Goal: Information Seeking & Learning: Check status

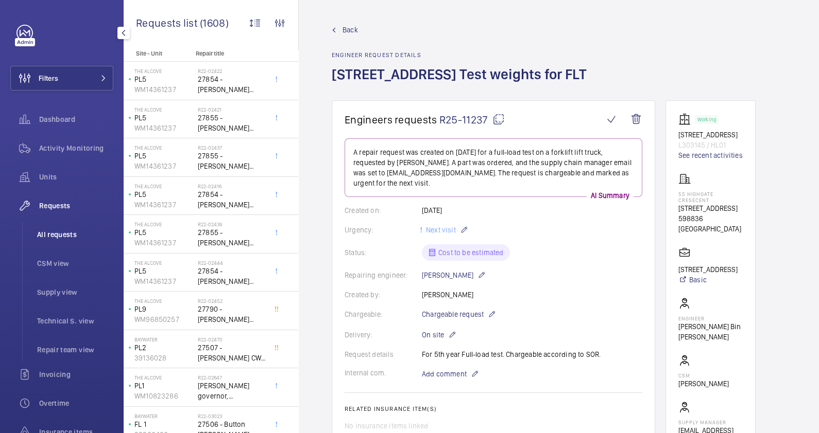
click at [56, 227] on li "All requests" at bounding box center [71, 234] width 84 height 25
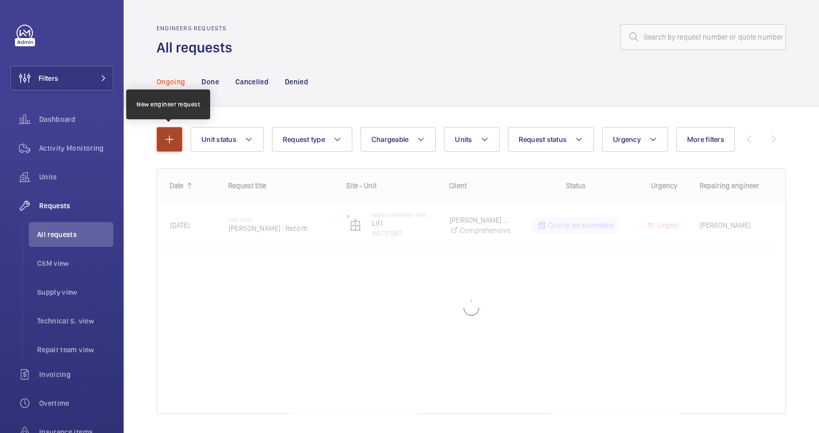
click at [169, 148] on button "button" at bounding box center [170, 139] width 26 height 25
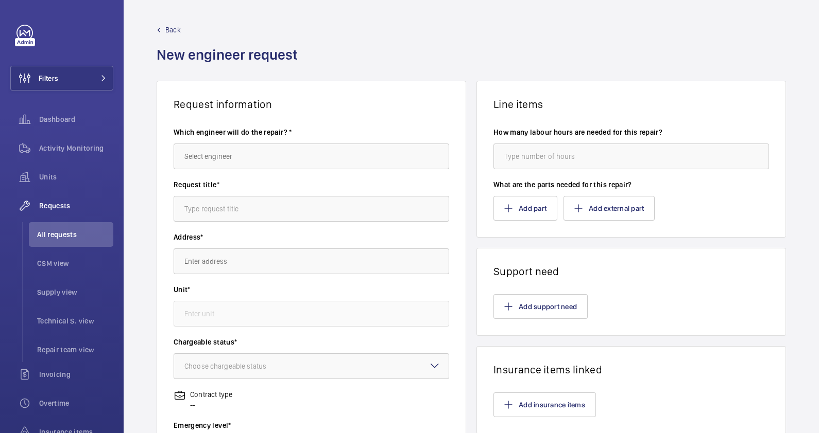
click at [221, 183] on label "Request title*" at bounding box center [310, 185] width 275 height 10
click at [176, 31] on span "Back" at bounding box center [172, 30] width 15 height 10
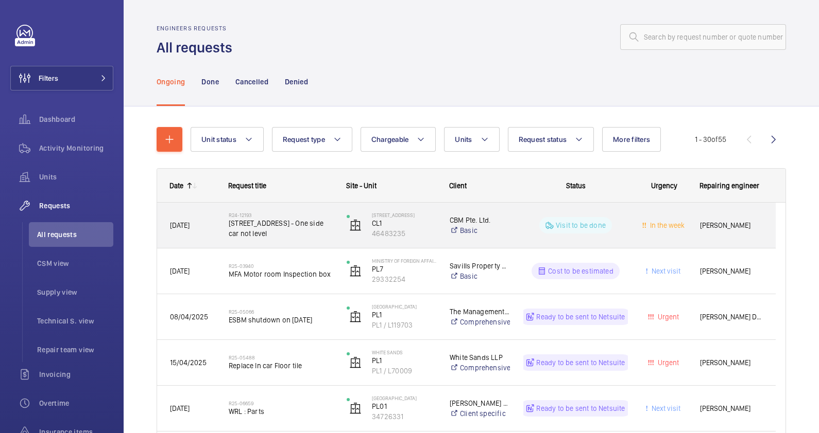
click at [281, 224] on span "[STREET_ADDRESS] - One side car not level" at bounding box center [281, 228] width 105 height 21
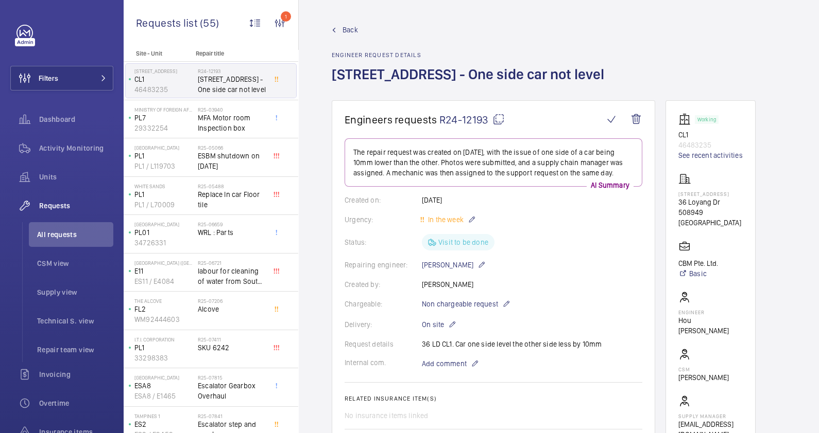
click at [353, 26] on span "Back" at bounding box center [349, 30] width 15 height 10
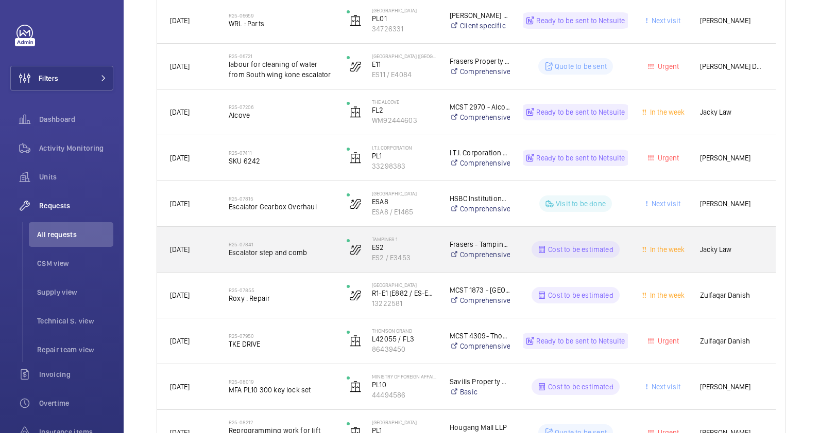
scroll to position [450, 0]
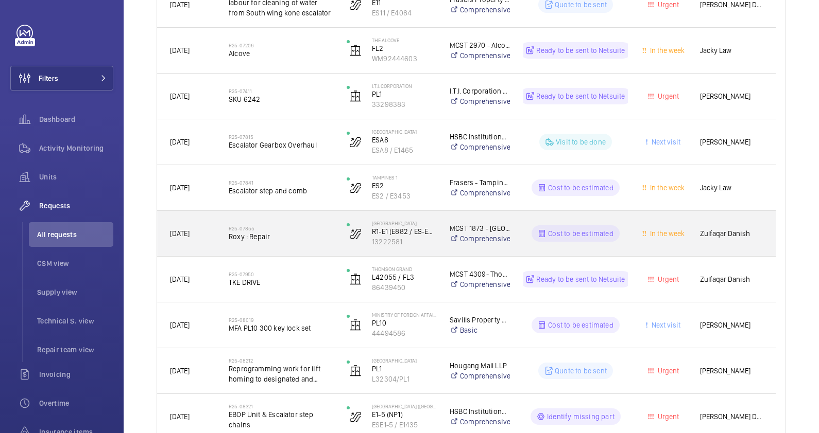
click at [278, 237] on span "Roxy : Repair" at bounding box center [281, 237] width 105 height 10
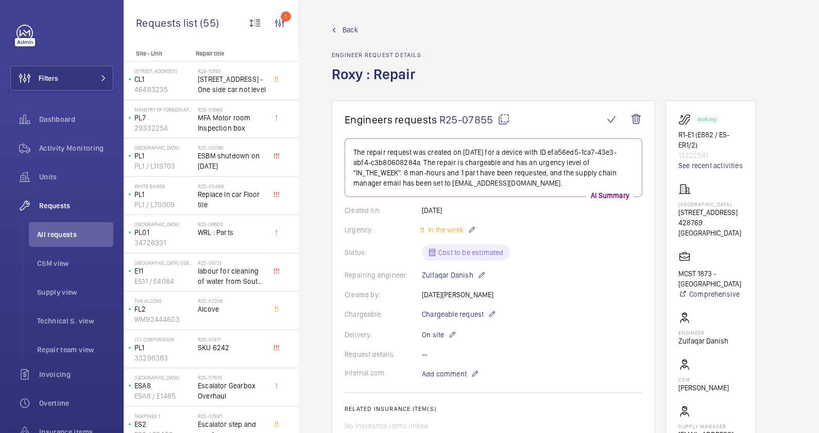
click at [350, 29] on span "Back" at bounding box center [349, 30] width 15 height 10
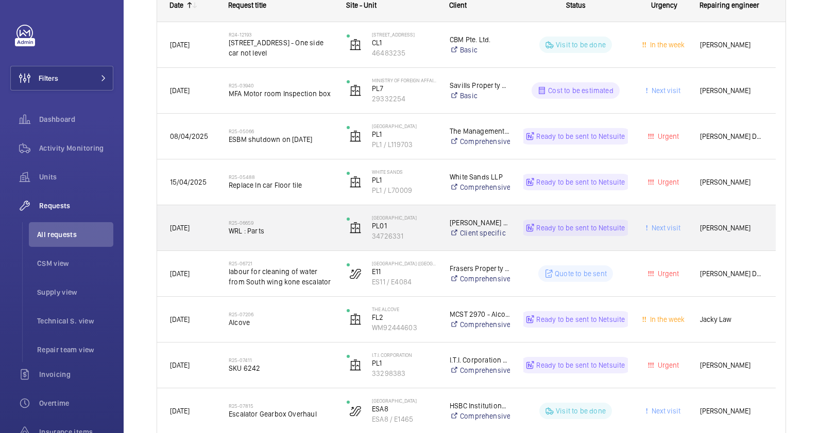
scroll to position [193, 0]
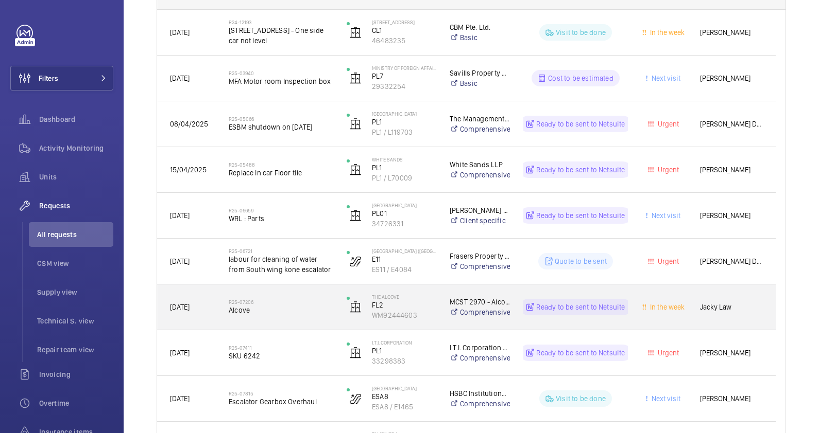
click at [277, 315] on span "Alcove" at bounding box center [281, 310] width 105 height 10
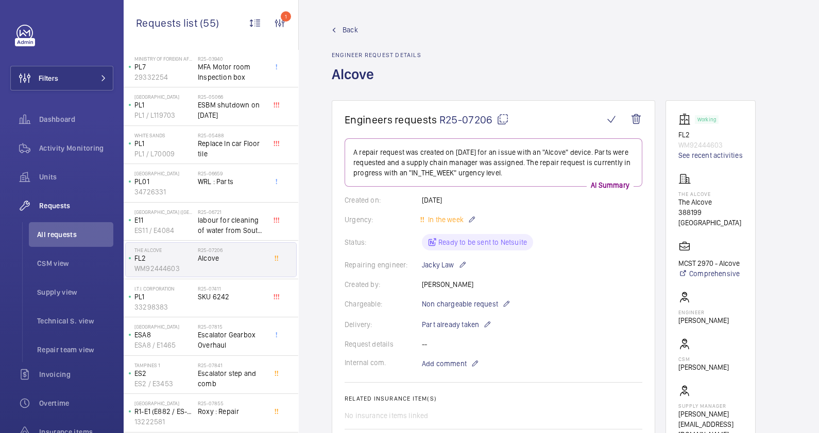
scroll to position [128, 0]
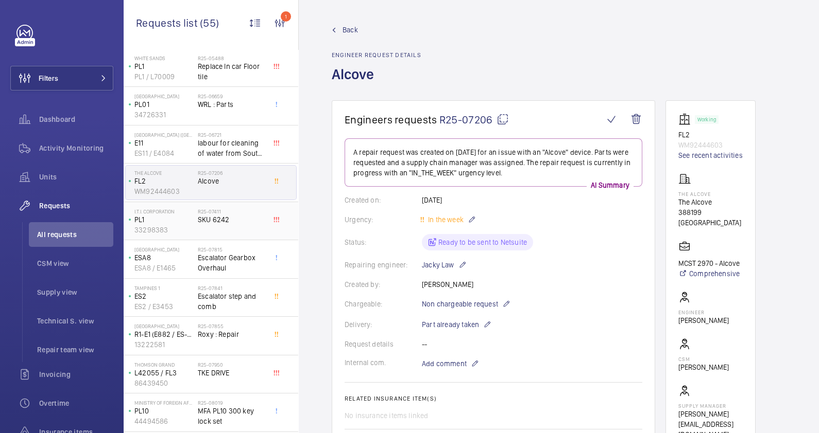
click at [218, 215] on span "SKU 6242" at bounding box center [232, 220] width 68 height 10
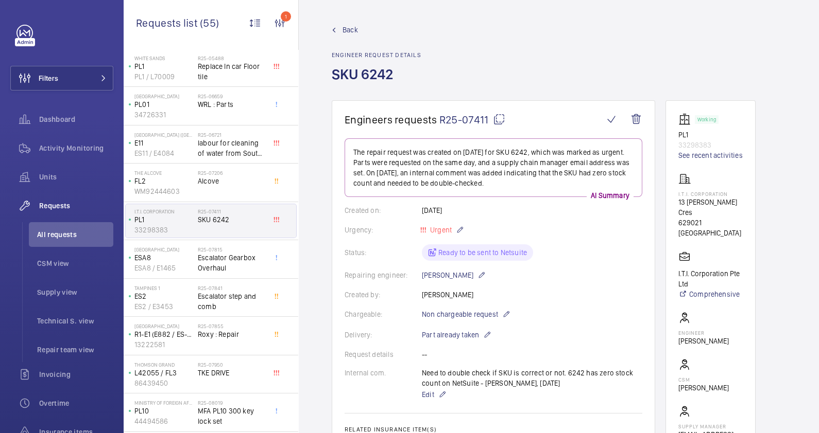
click at [339, 26] on link "Back" at bounding box center [377, 30] width 90 height 10
click at [353, 31] on span "Back" at bounding box center [349, 30] width 15 height 10
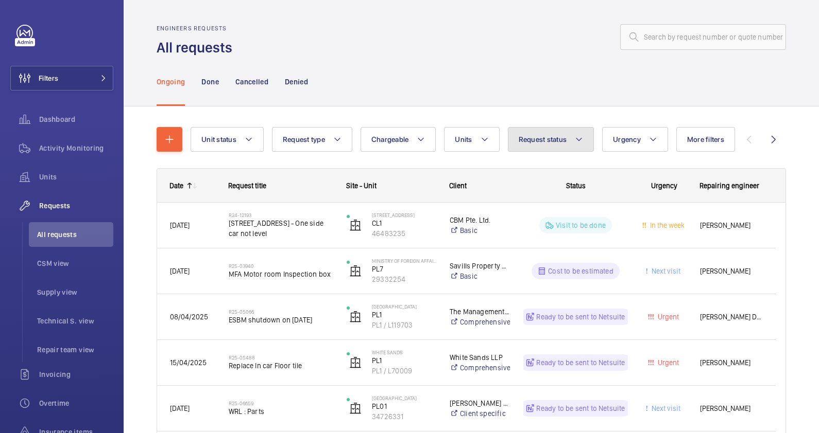
click at [584, 141] on button "Request status" at bounding box center [551, 139] width 86 height 25
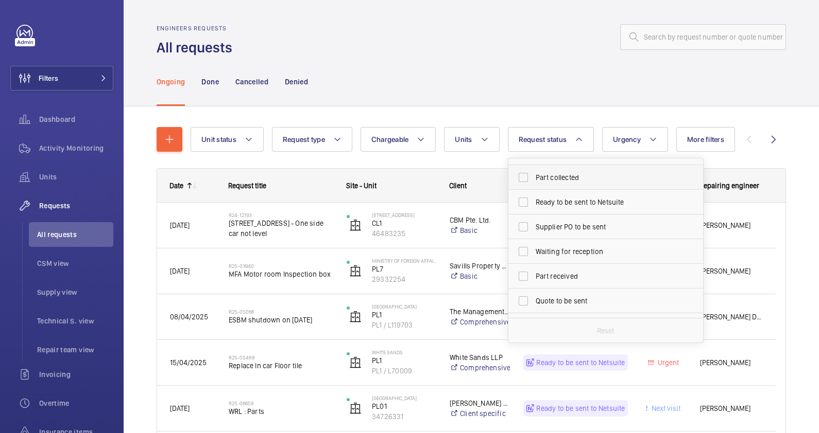
scroll to position [72, 0]
click at [560, 75] on div "Ongoing Done Cancelled Denied" at bounding box center [471, 81] width 629 height 49
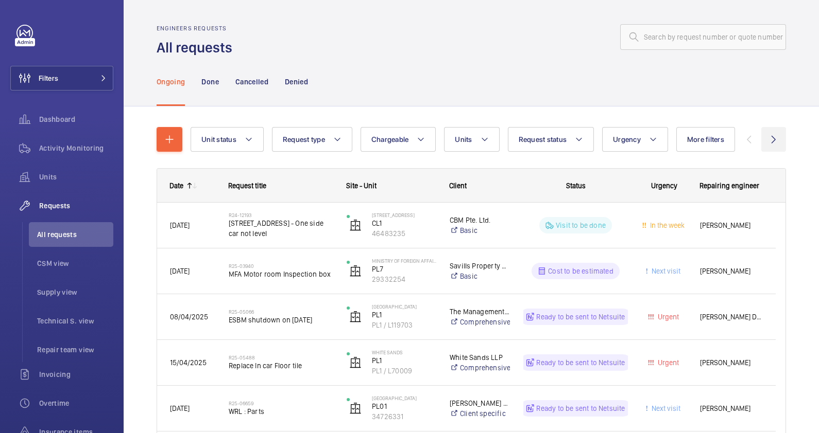
click at [763, 140] on wm-front-icon-button at bounding box center [773, 139] width 25 height 25
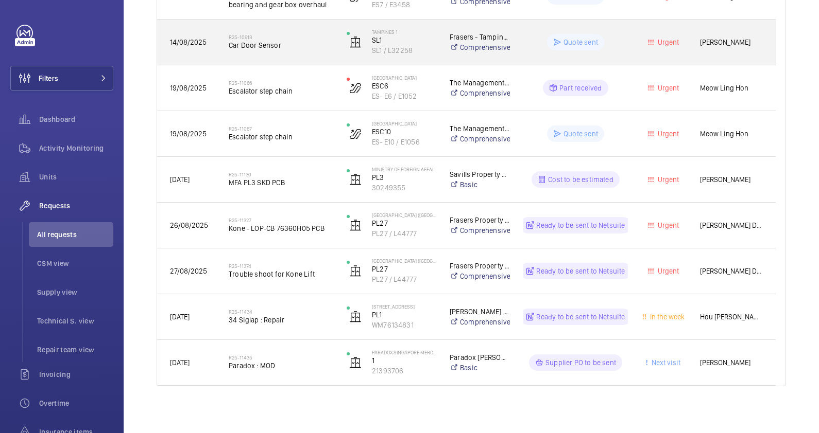
scroll to position [964, 0]
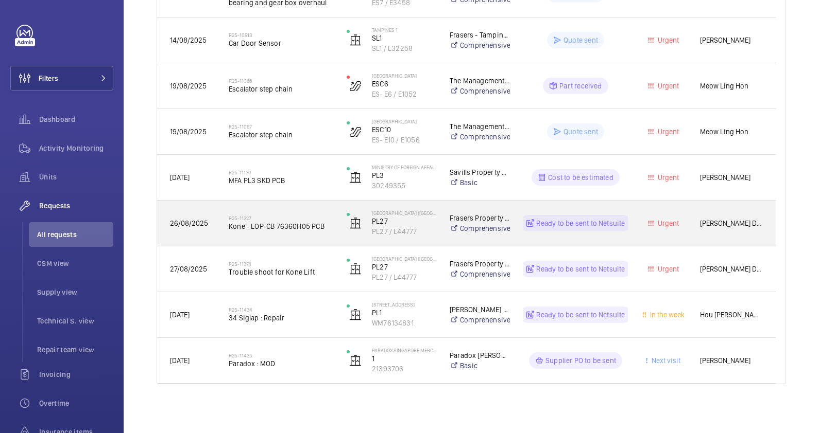
click at [293, 224] on span "Kone - LOP-CB 76360H05 PCB" at bounding box center [281, 226] width 105 height 10
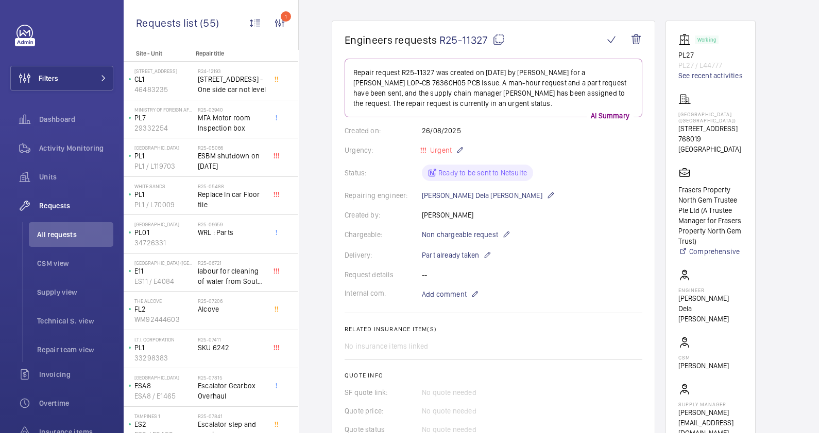
scroll to position [128, 0]
